Goal: Navigation & Orientation: Find specific page/section

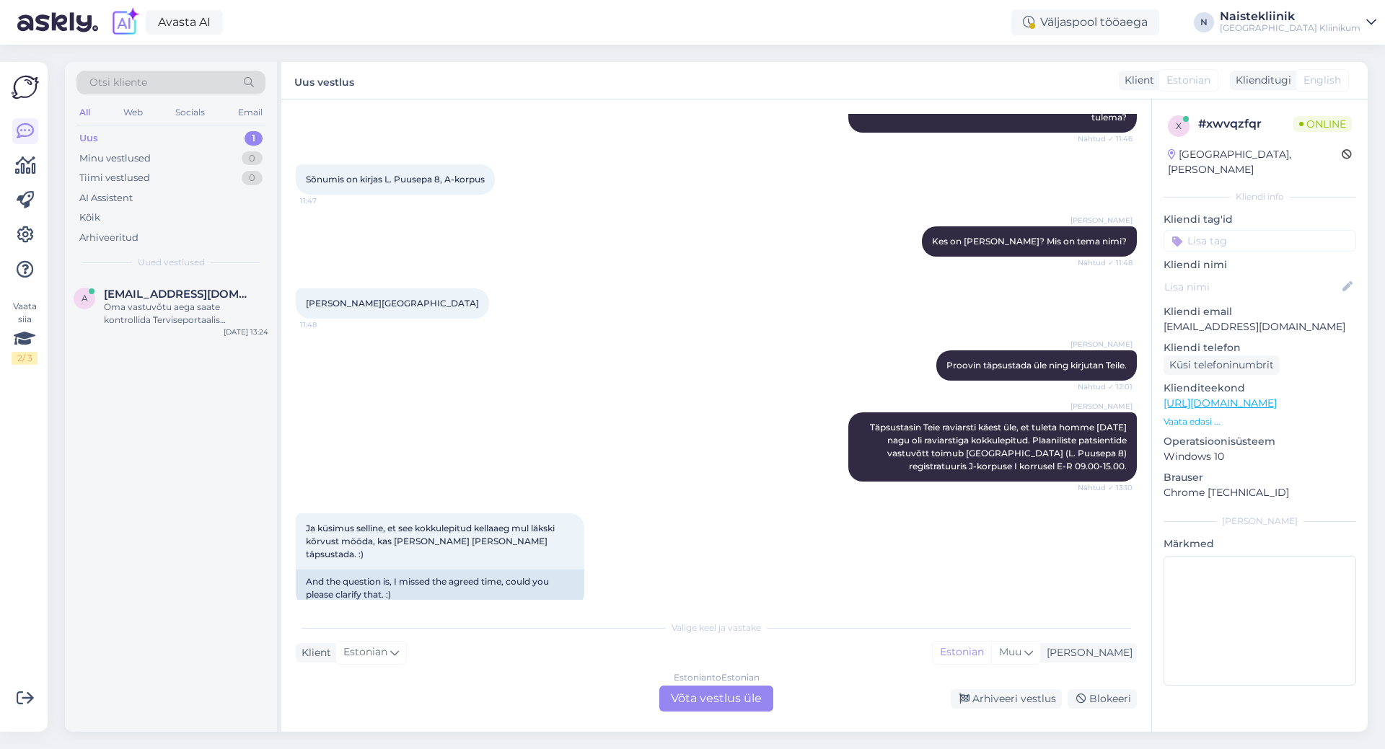
scroll to position [628, 0]
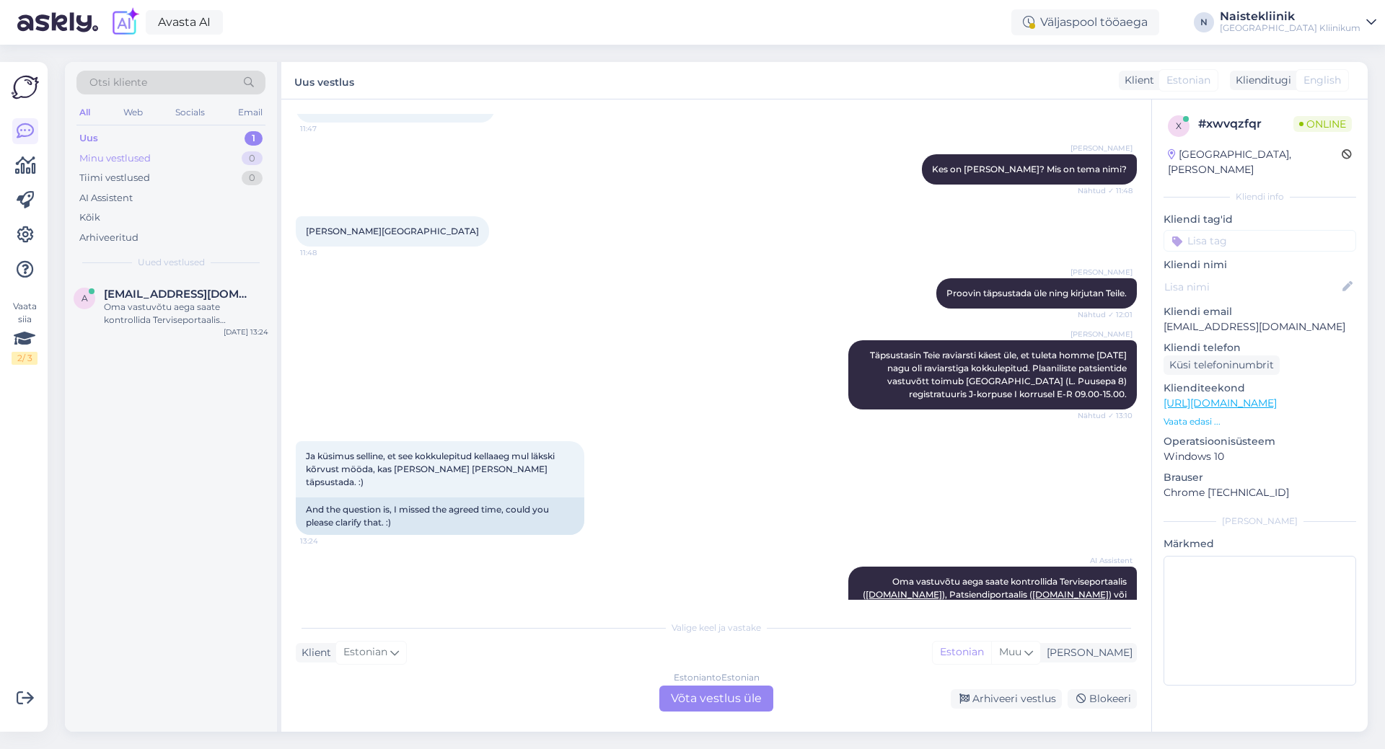
click at [102, 157] on div "Minu vestlused" at bounding box center [114, 158] width 71 height 14
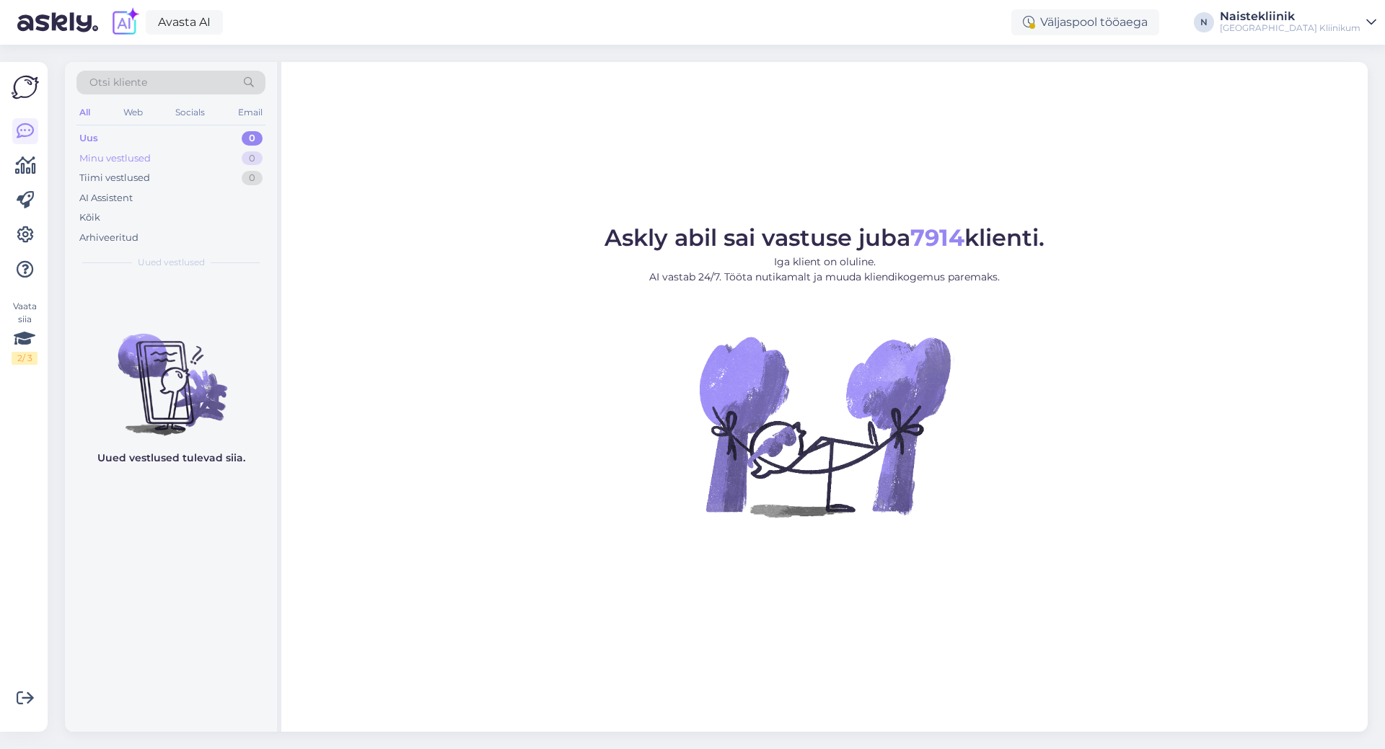
click at [101, 156] on div "Minu vestlused" at bounding box center [114, 158] width 71 height 14
